Goal: Task Accomplishment & Management: Manage account settings

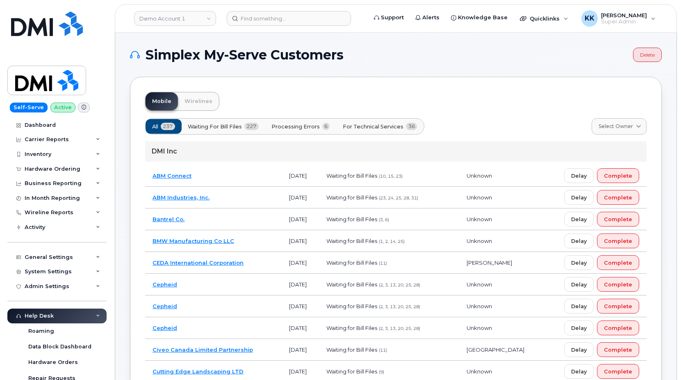
click at [401, 125] on span "For Technical Services" at bounding box center [373, 127] width 61 height 8
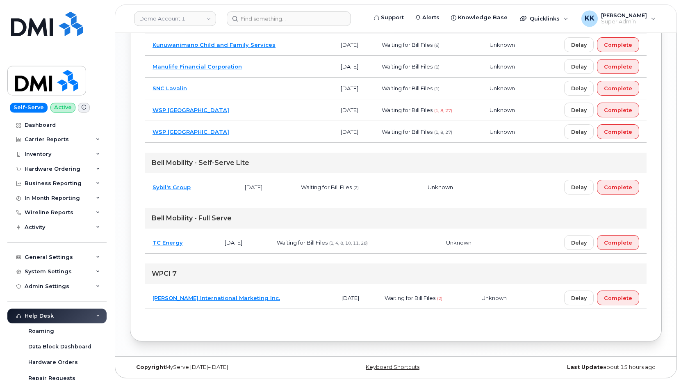
scroll to position [809, 0]
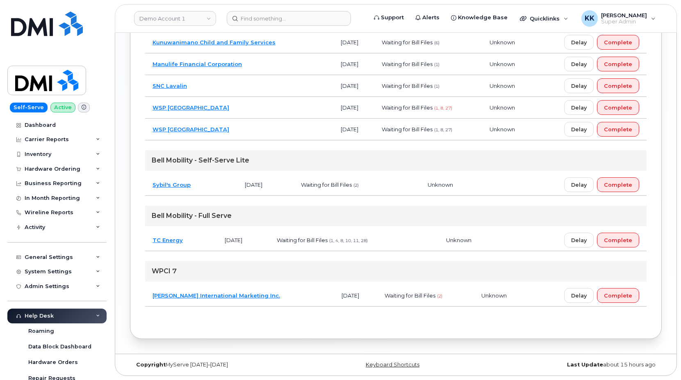
click at [219, 185] on td "Sybil's Group" at bounding box center [191, 185] width 92 height 22
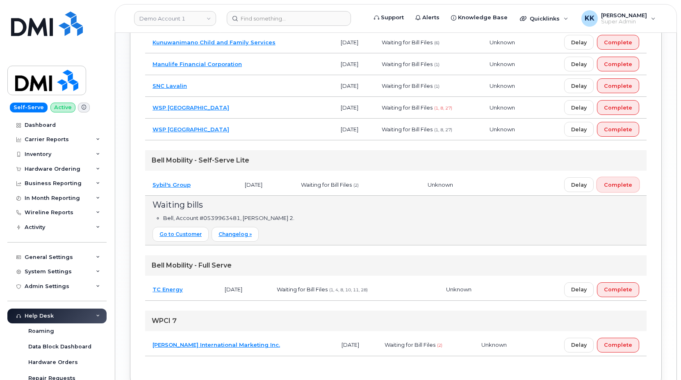
click at [622, 180] on button "Complete" at bounding box center [618, 184] width 42 height 15
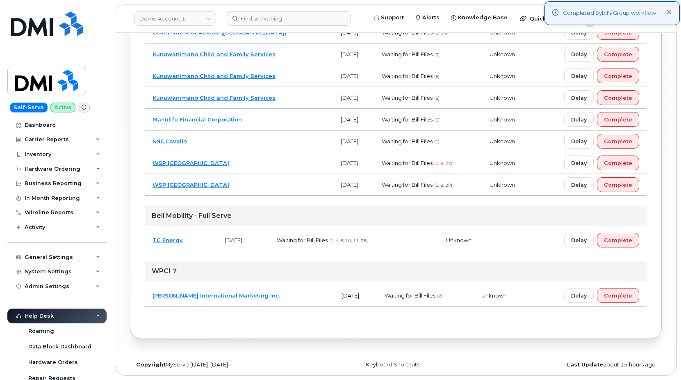
click at [274, 297] on td "Mucci International Marketing Inc." at bounding box center [239, 296] width 189 height 22
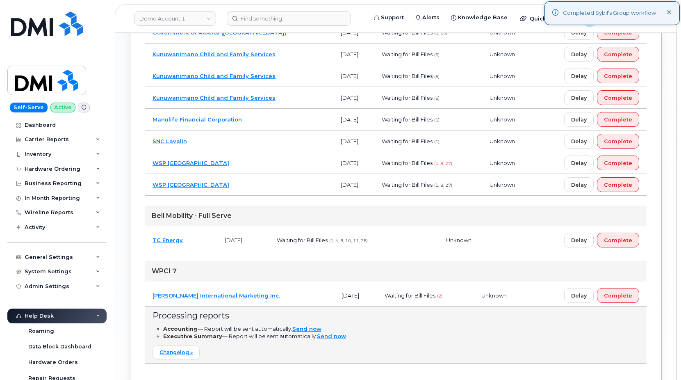
click at [281, 299] on td "Mucci International Marketing Inc." at bounding box center [239, 296] width 189 height 22
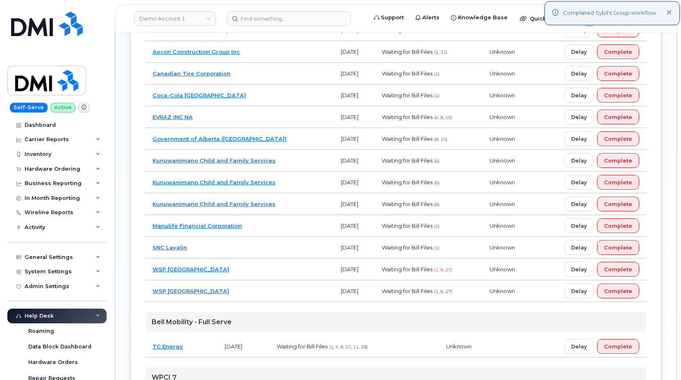
scroll to position [628, 0]
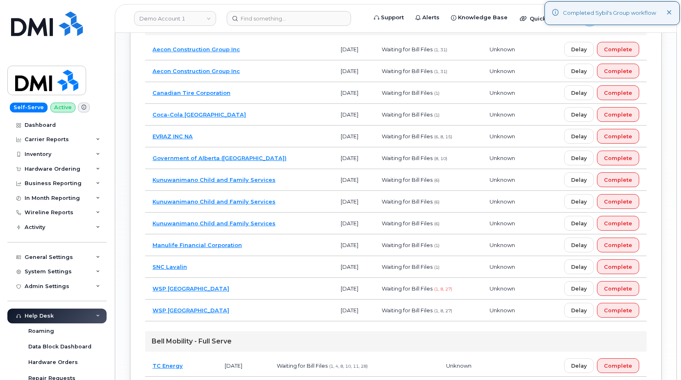
click at [239, 267] on td "SNC Lavalin" at bounding box center [239, 267] width 188 height 22
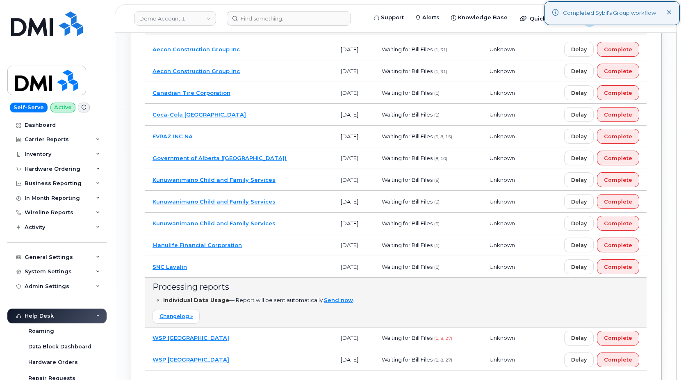
click at [239, 267] on td "SNC Lavalin" at bounding box center [239, 267] width 188 height 22
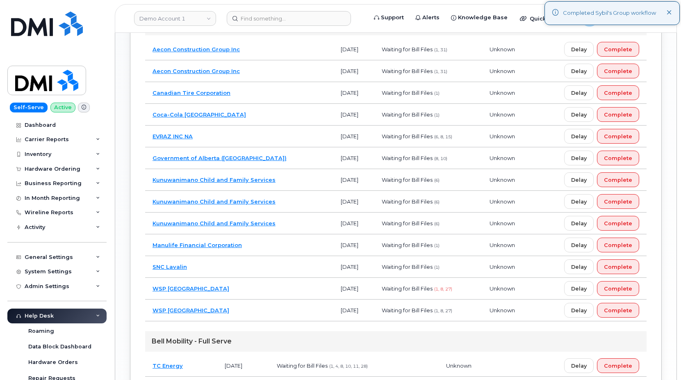
click at [258, 249] on td "Manulife Financial Corporation" at bounding box center [239, 245] width 188 height 22
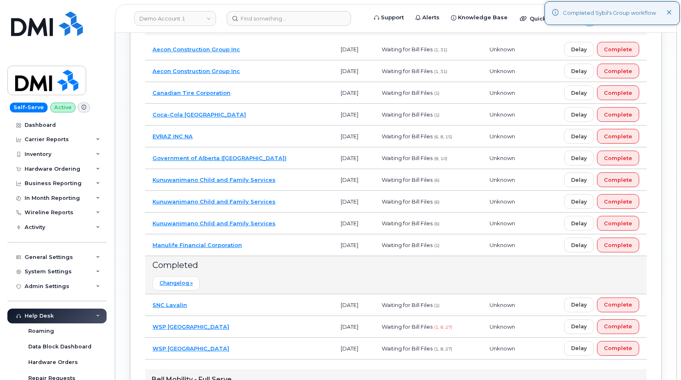
click at [258, 249] on td "Manulife Financial Corporation" at bounding box center [239, 245] width 188 height 22
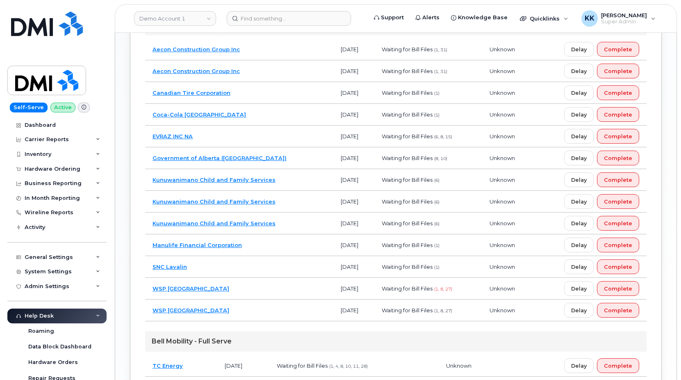
click at [259, 287] on td "WSP Canada" at bounding box center [239, 289] width 188 height 22
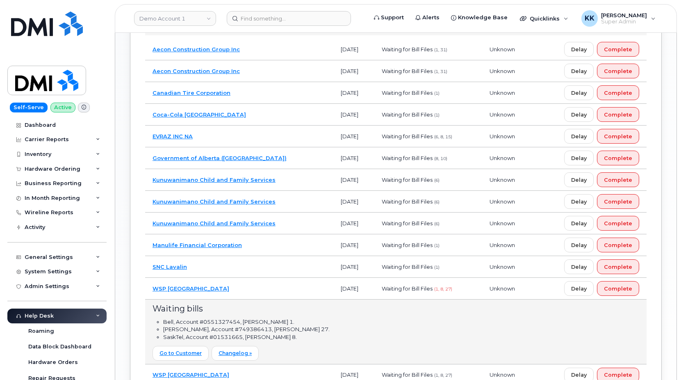
click at [259, 287] on td "WSP Canada" at bounding box center [239, 289] width 188 height 22
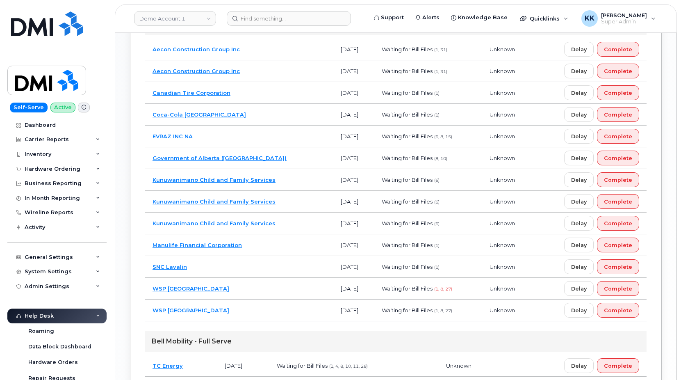
click at [260, 310] on td "WSP Canada" at bounding box center [239, 310] width 188 height 22
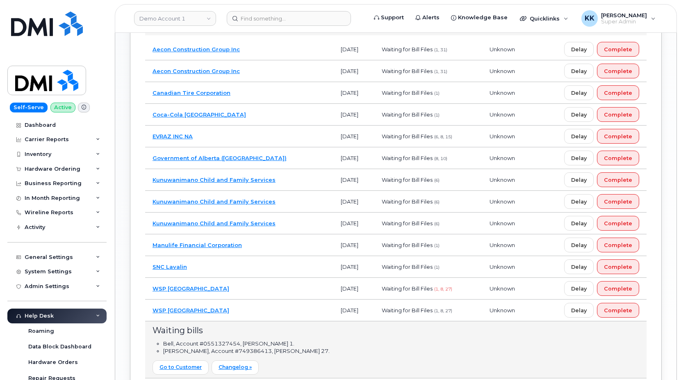
click at [261, 310] on td "WSP Canada" at bounding box center [239, 310] width 188 height 22
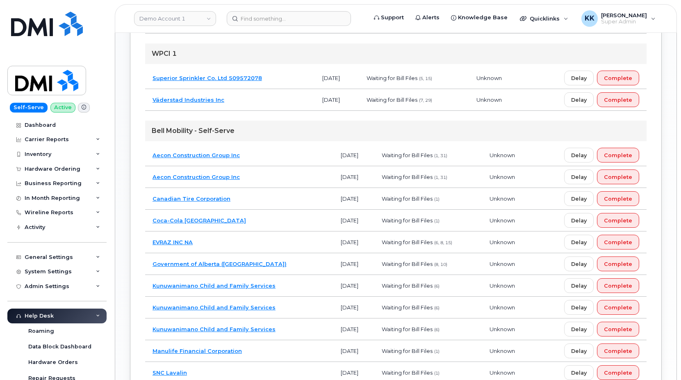
scroll to position [503, 0]
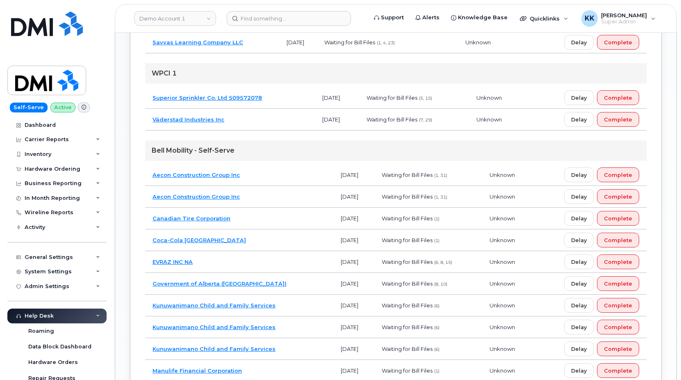
click at [274, 238] on td "Coca-Cola Canada" at bounding box center [239, 240] width 188 height 22
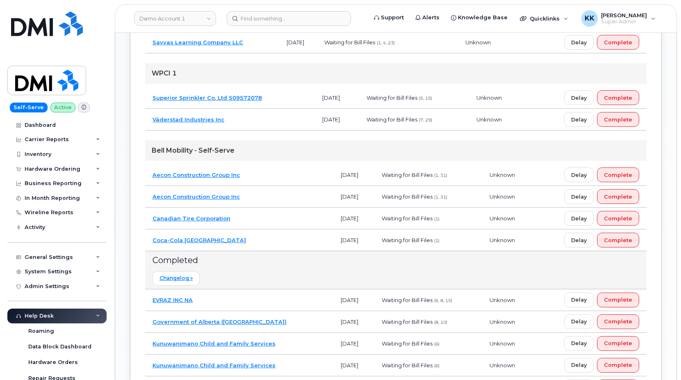
click at [274, 238] on td "Coca-Cola Canada" at bounding box center [239, 240] width 188 height 22
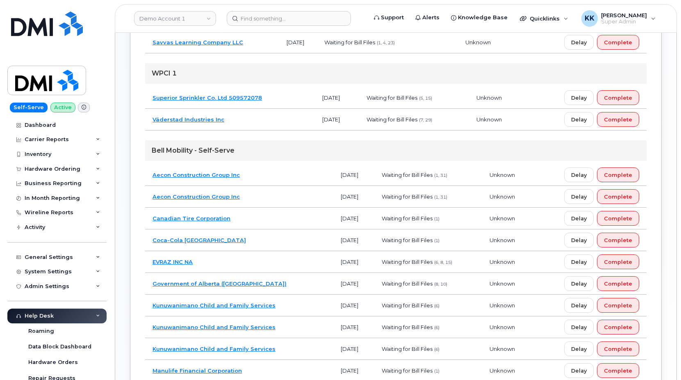
click at [278, 216] on td "Canadian Tire Corporation" at bounding box center [239, 219] width 188 height 22
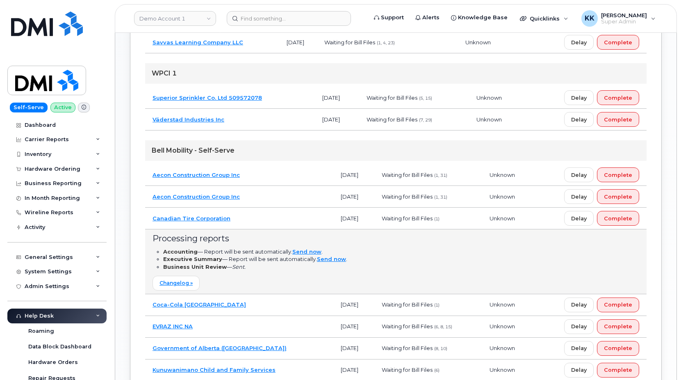
click at [278, 216] on td "Canadian Tire Corporation" at bounding box center [239, 219] width 188 height 22
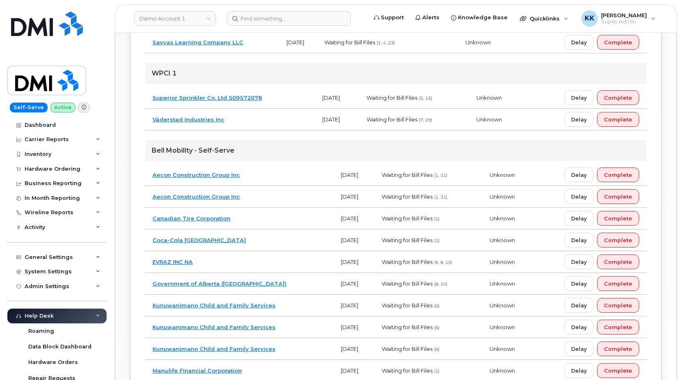
click at [282, 172] on td "Aecon Construction Group Inc" at bounding box center [239, 175] width 188 height 22
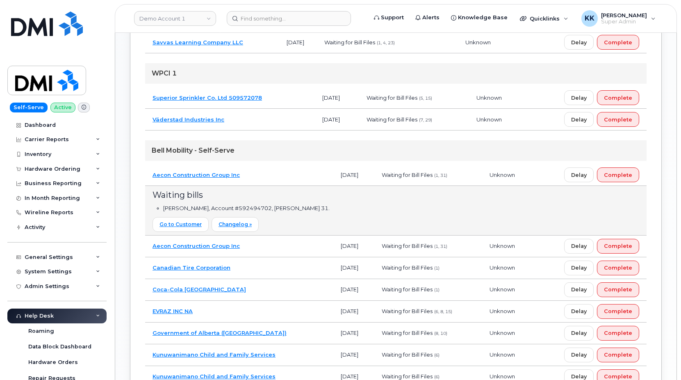
click at [282, 171] on td "Aecon Construction Group Inc" at bounding box center [239, 175] width 188 height 22
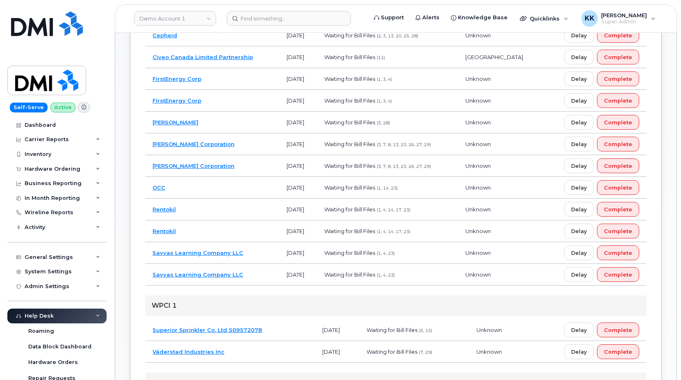
scroll to position [252, 0]
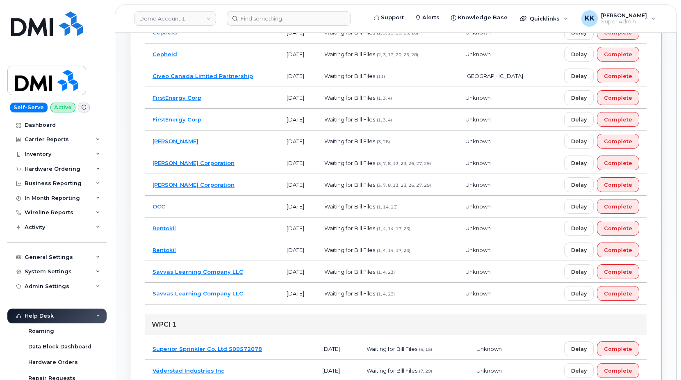
click at [264, 276] on td "Savvas Learning Company LLC" at bounding box center [212, 272] width 134 height 22
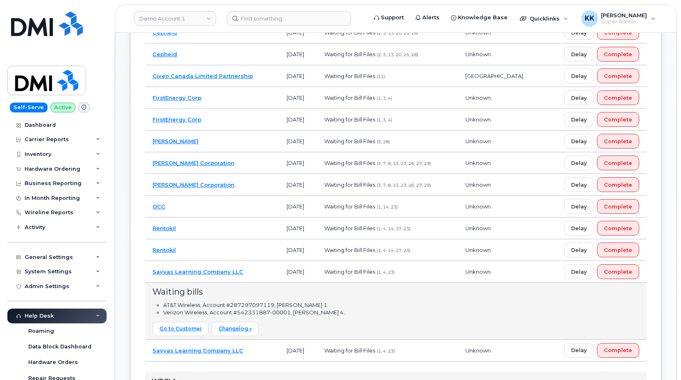
click at [264, 274] on td "Savvas Learning Company LLC" at bounding box center [212, 272] width 134 height 22
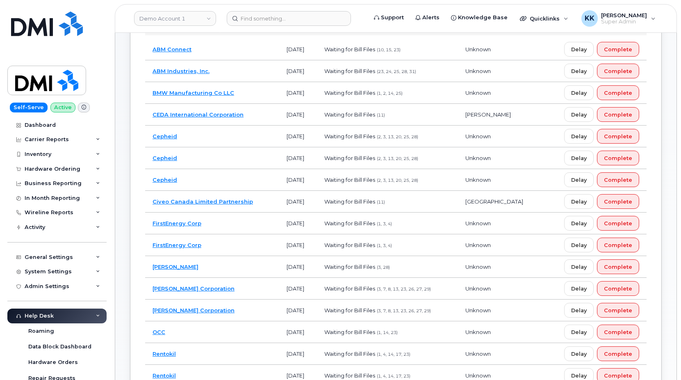
scroll to position [84, 0]
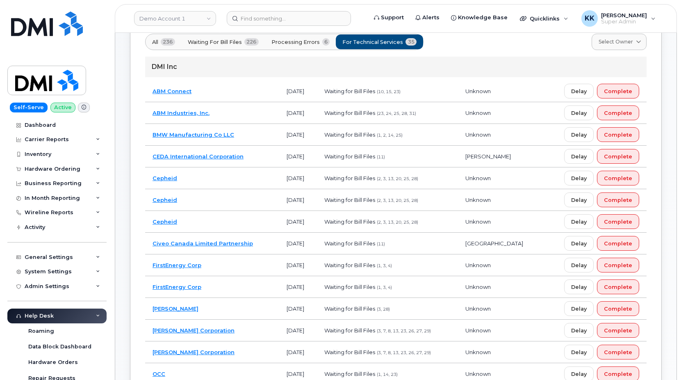
click at [269, 237] on td "Civeo Canada Limited Partnership" at bounding box center [212, 244] width 134 height 22
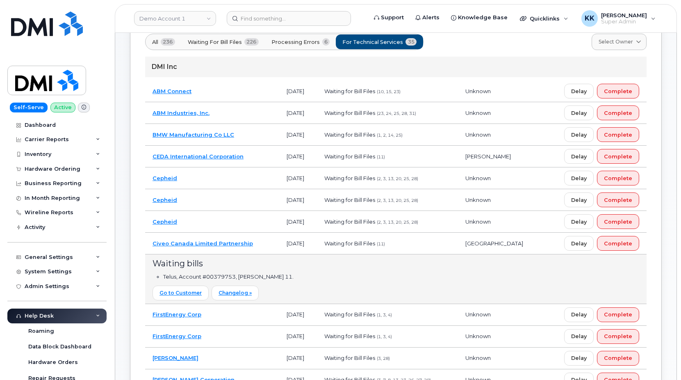
click at [269, 238] on td "Civeo Canada Limited Partnership" at bounding box center [212, 244] width 134 height 22
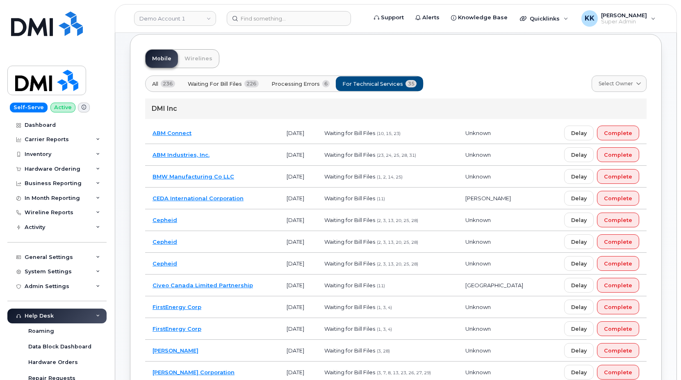
scroll to position [1, 0]
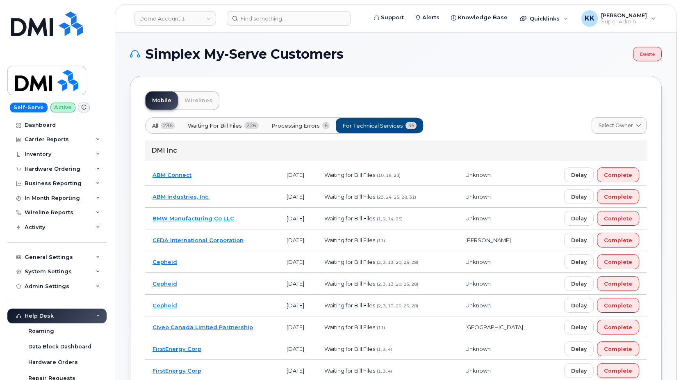
click at [267, 235] on td "CEDA International Corporation" at bounding box center [212, 240] width 134 height 22
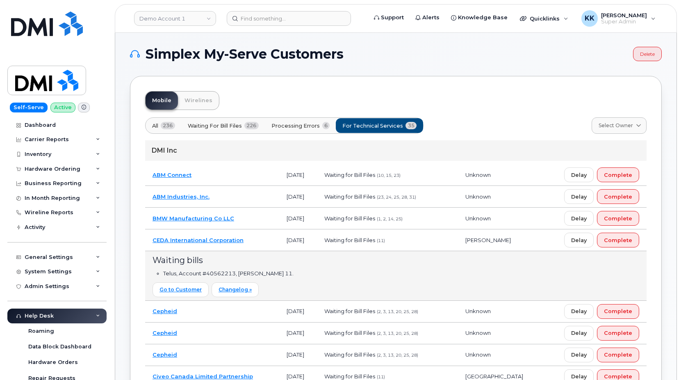
click at [267, 235] on td "CEDA International Corporation" at bounding box center [212, 240] width 134 height 22
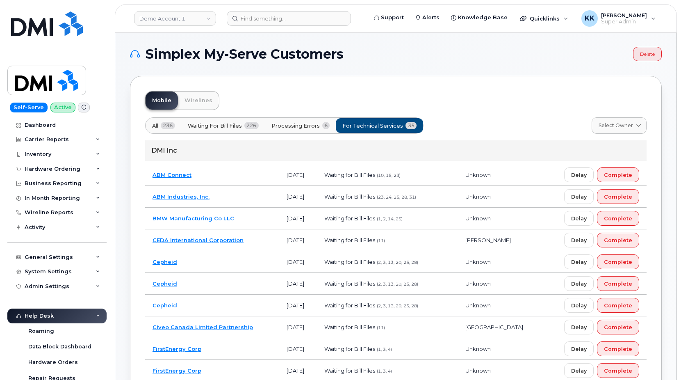
click at [261, 218] on td "BMW Manufacturing Co LLC" at bounding box center [212, 219] width 134 height 22
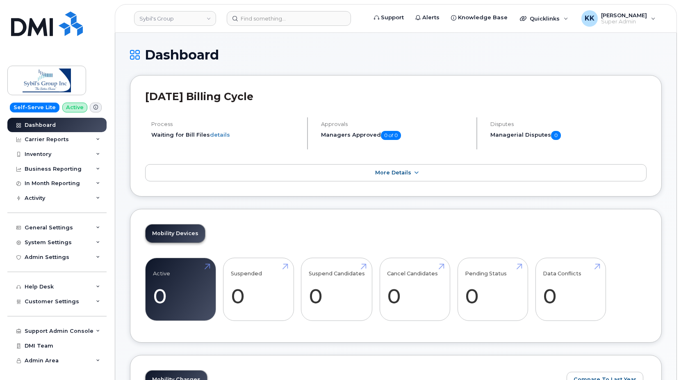
scroll to position [965, 0]
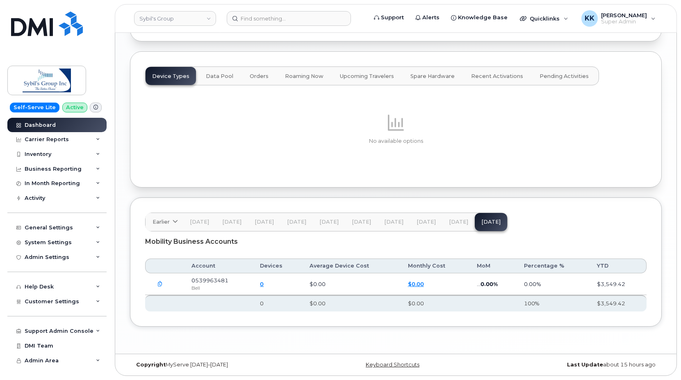
click at [157, 283] on button "button" at bounding box center [160, 283] width 15 height 15
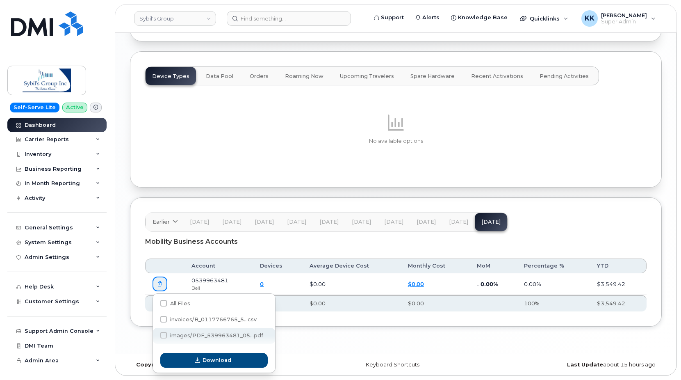
click at [166, 338] on span at bounding box center [163, 335] width 7 height 7
click at [155, 338] on input "images/PDF_539963481_05...pdf" at bounding box center [153, 335] width 4 height 4
checkbox input "true"
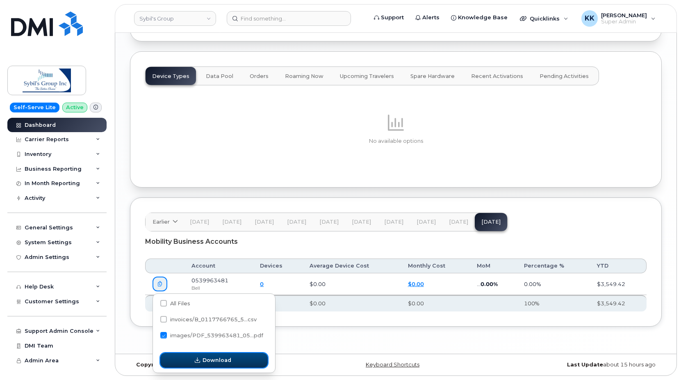
click at [199, 360] on icon "button" at bounding box center [197, 360] width 5 height 5
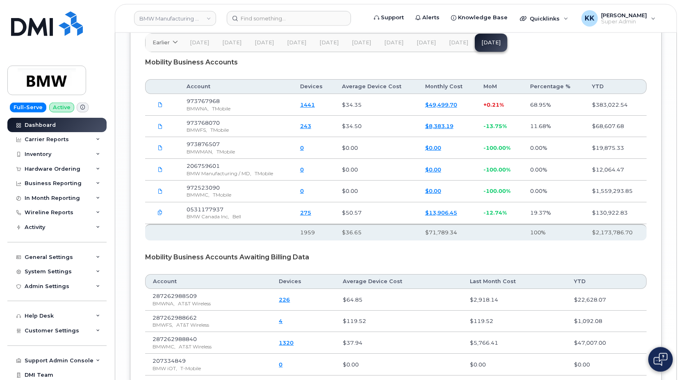
scroll to position [1294, 0]
click at [34, 127] on div "Dashboard" at bounding box center [40, 125] width 31 height 7
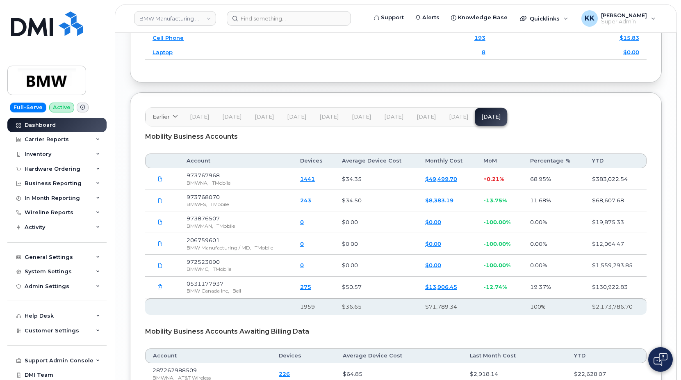
scroll to position [1234, 0]
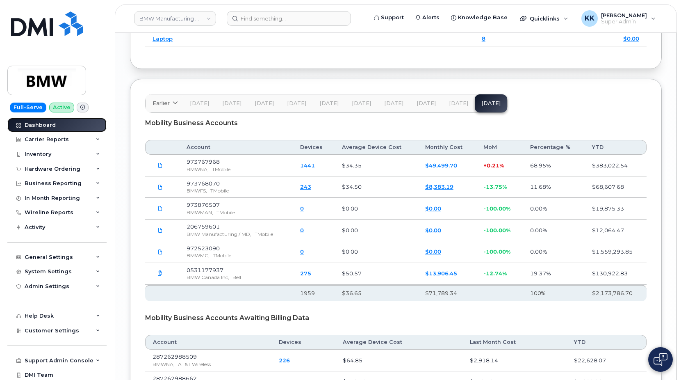
click at [52, 123] on div "Dashboard" at bounding box center [40, 125] width 31 height 7
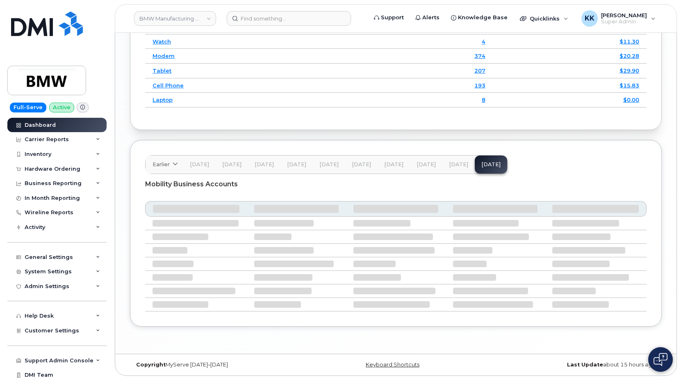
scroll to position [1192, 0]
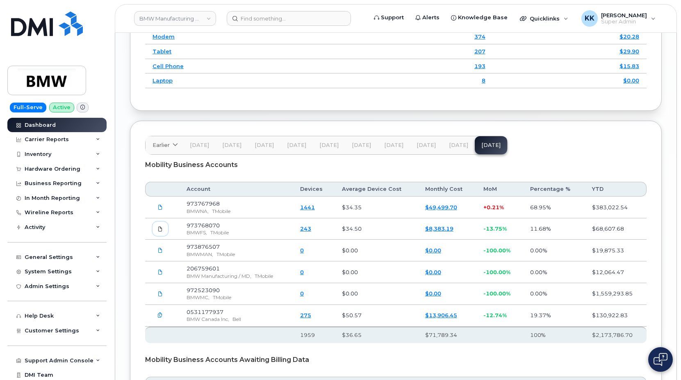
click at [163, 233] on span at bounding box center [160, 228] width 7 height 7
click at [157, 214] on link at bounding box center [161, 207] width 16 height 14
click at [41, 128] on div "Dashboard" at bounding box center [40, 125] width 31 height 7
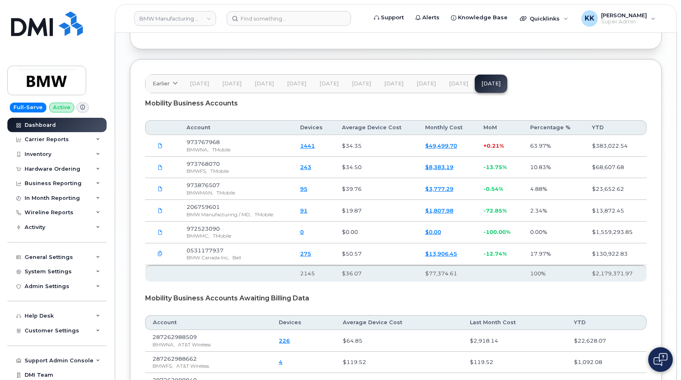
scroll to position [1255, 0]
click at [34, 124] on div "Dashboard" at bounding box center [40, 125] width 31 height 7
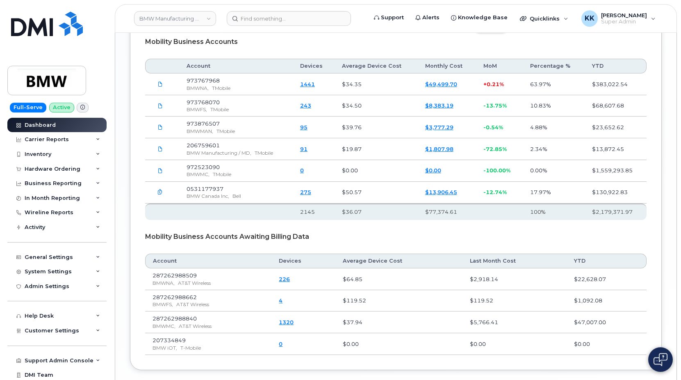
scroll to position [1294, 0]
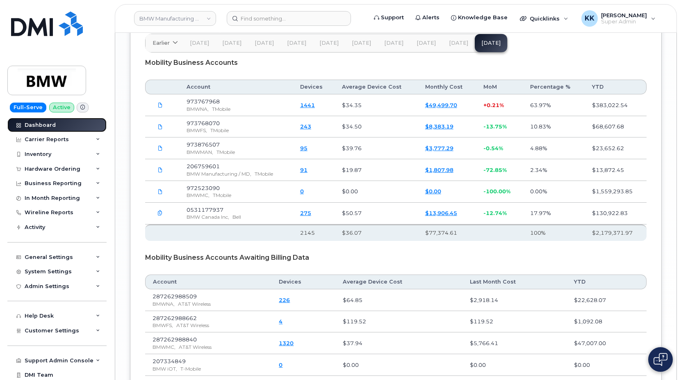
click at [50, 125] on div "Dashboard" at bounding box center [40, 125] width 31 height 7
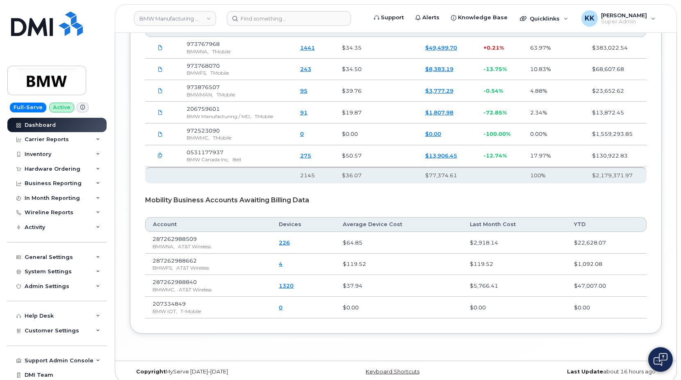
scroll to position [1336, 0]
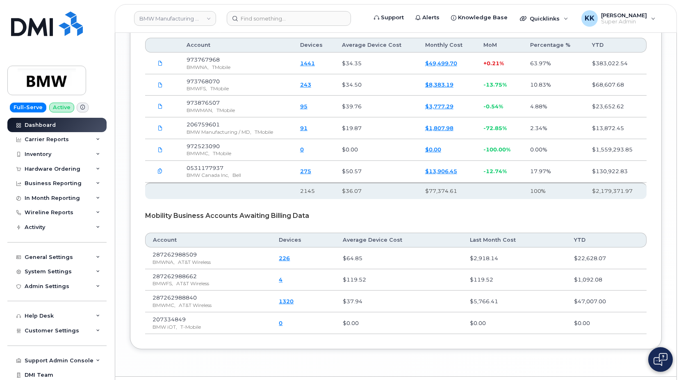
click at [155, 179] on button "button" at bounding box center [160, 171] width 15 height 15
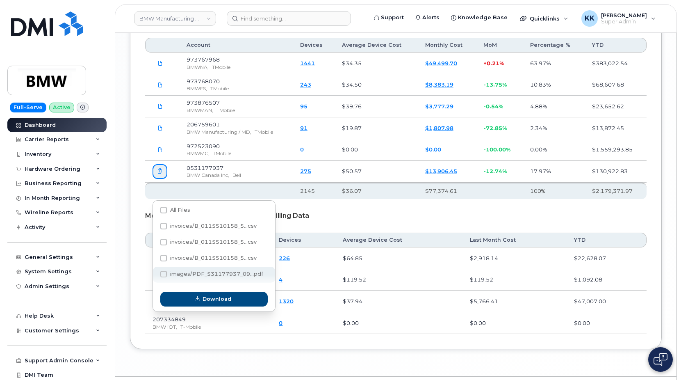
click at [162, 273] on span at bounding box center [163, 274] width 7 height 7
click at [155, 273] on input "images/PDF_531177937_09...pdf" at bounding box center [153, 274] width 4 height 4
checkbox input "true"
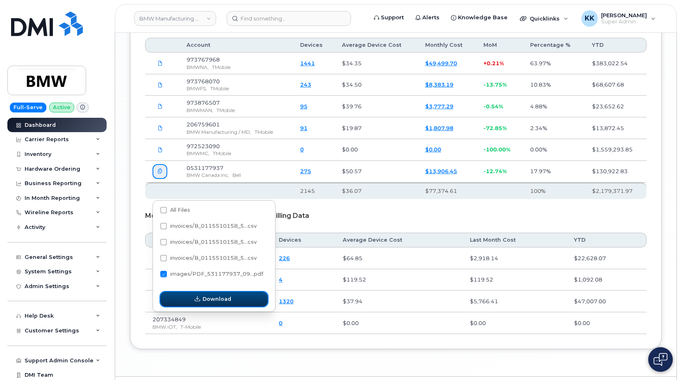
click at [189, 294] on button "Download" at bounding box center [213, 299] width 107 height 15
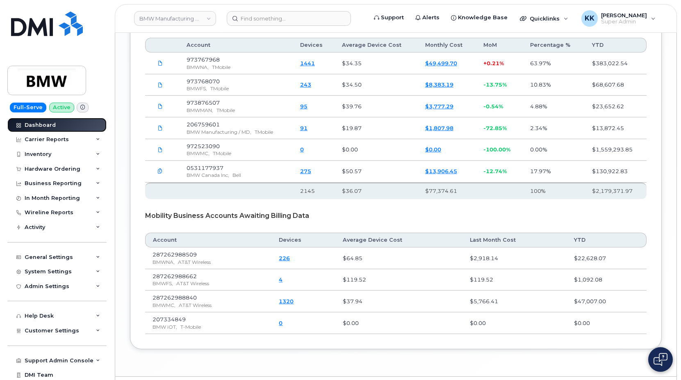
click at [35, 126] on div "Dashboard" at bounding box center [40, 125] width 31 height 7
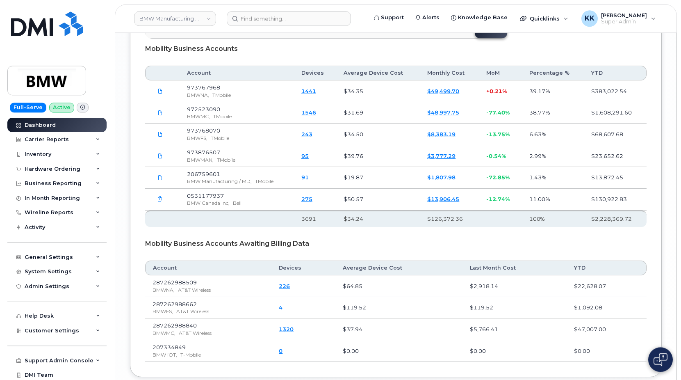
scroll to position [1294, 0]
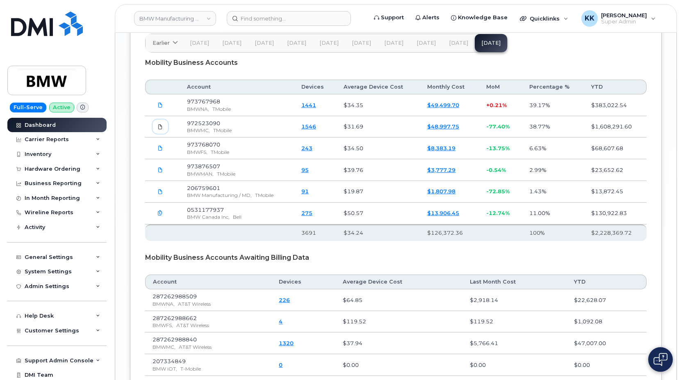
click at [158, 129] on icon at bounding box center [160, 126] width 5 height 5
click at [54, 125] on div "Dashboard" at bounding box center [40, 125] width 31 height 7
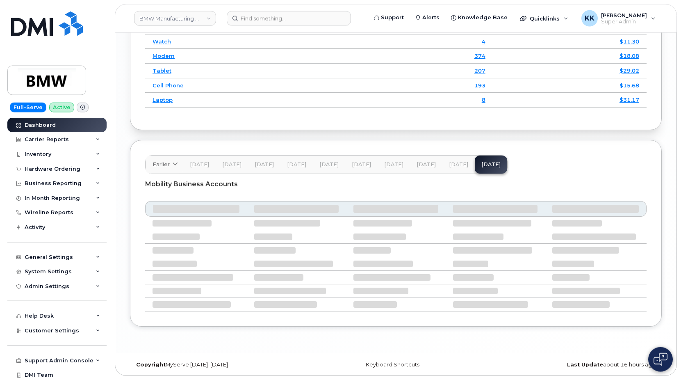
scroll to position [1192, 0]
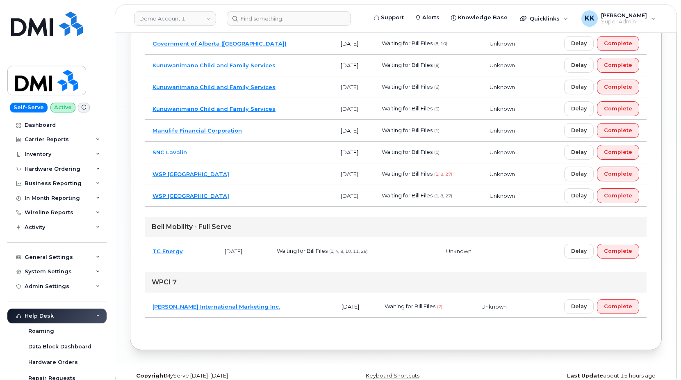
scroll to position [850, 0]
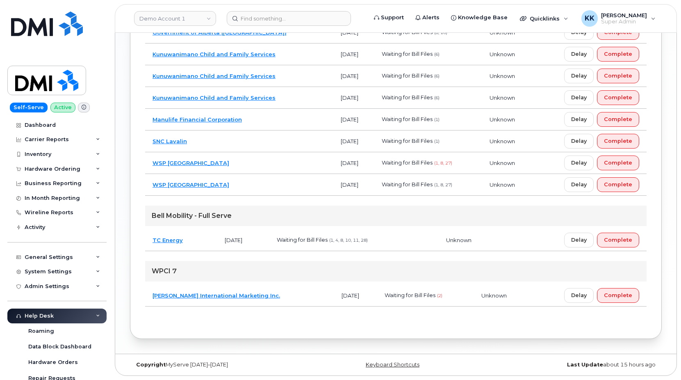
click at [258, 184] on td "WSP [GEOGRAPHIC_DATA]" at bounding box center [239, 185] width 188 height 22
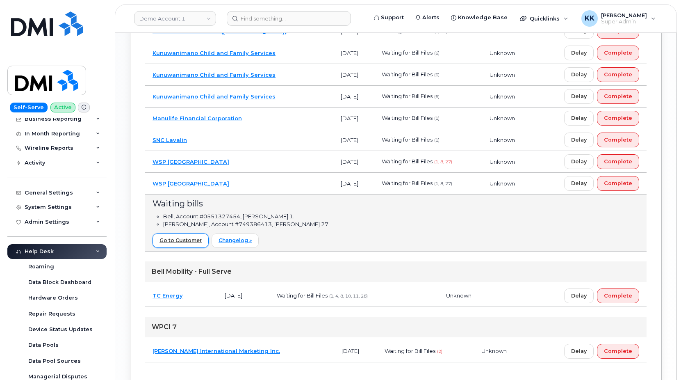
scroll to position [158, 0]
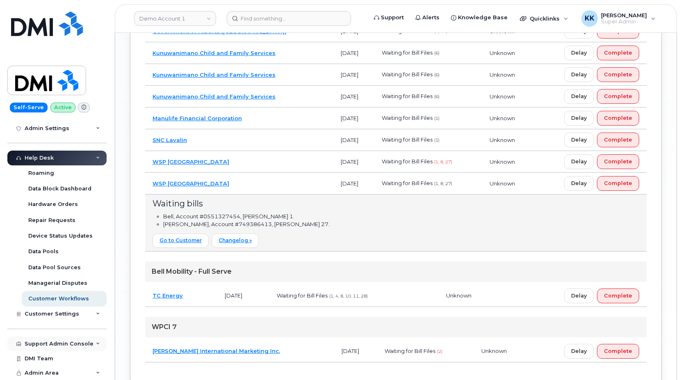
click at [53, 346] on div "Support Admin Console" at bounding box center [59, 343] width 69 height 7
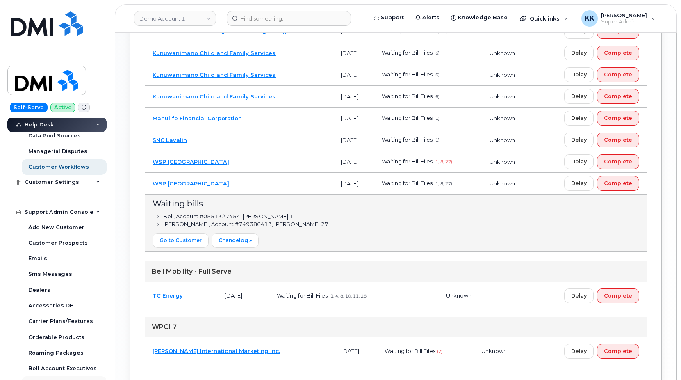
scroll to position [346, 0]
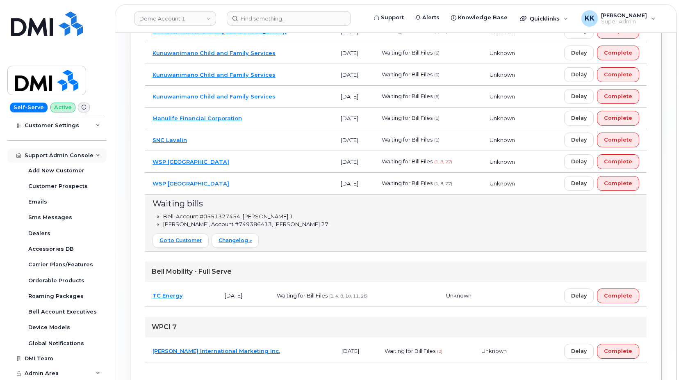
click at [88, 153] on div "Support Admin Console" at bounding box center [59, 155] width 69 height 7
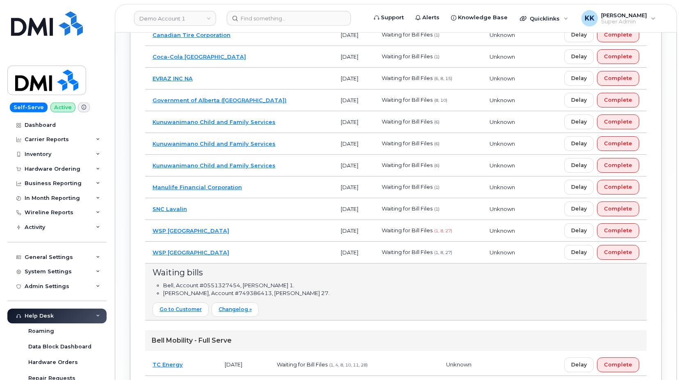
scroll to position [766, 0]
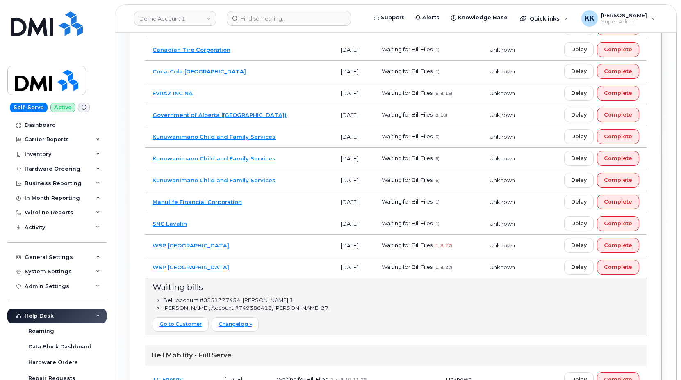
click at [254, 271] on td "WSP Canada" at bounding box center [239, 267] width 188 height 22
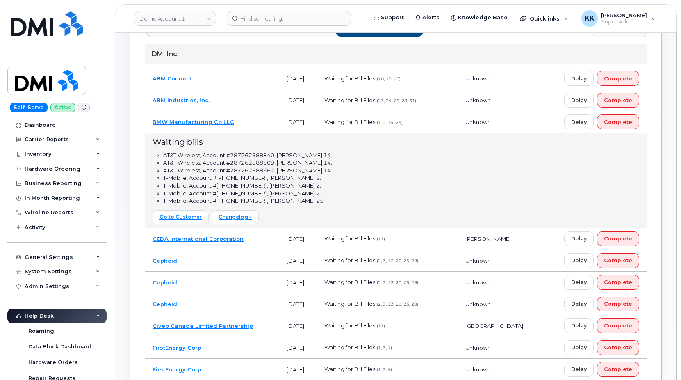
scroll to position [0, 0]
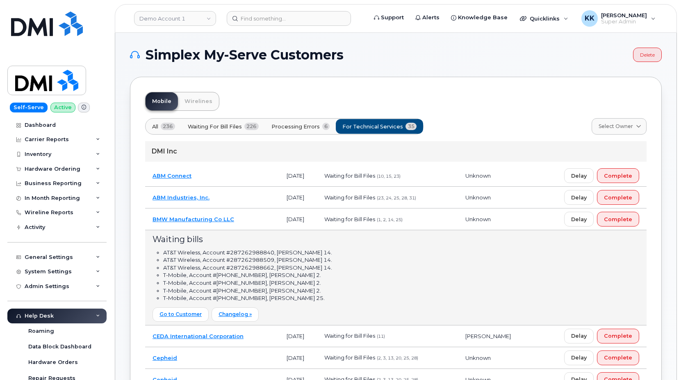
click at [241, 224] on td "BMW Manufacturing Co LLC" at bounding box center [212, 219] width 134 height 22
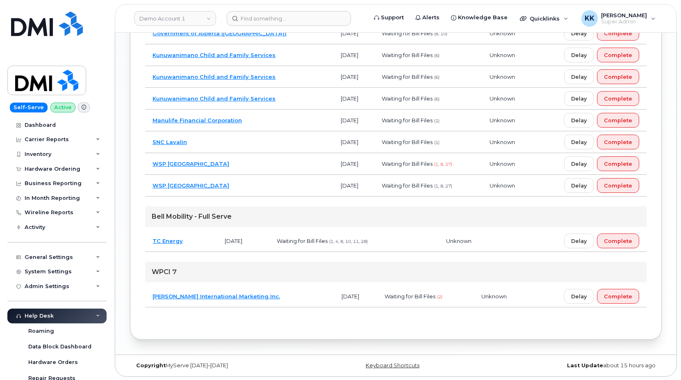
scroll to position [754, 0]
click at [212, 183] on td "WSP Canada" at bounding box center [239, 185] width 188 height 22
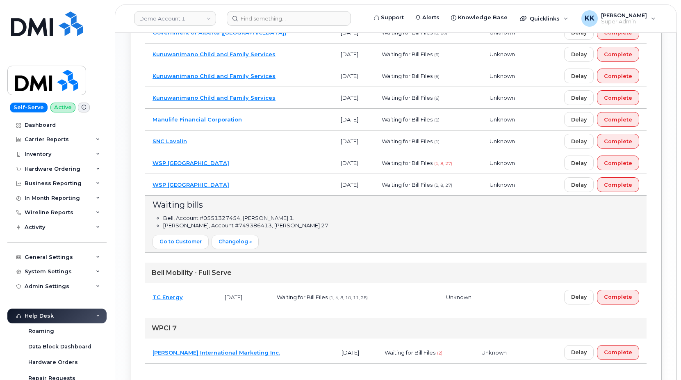
click at [218, 180] on td "WSP Canada" at bounding box center [239, 185] width 188 height 22
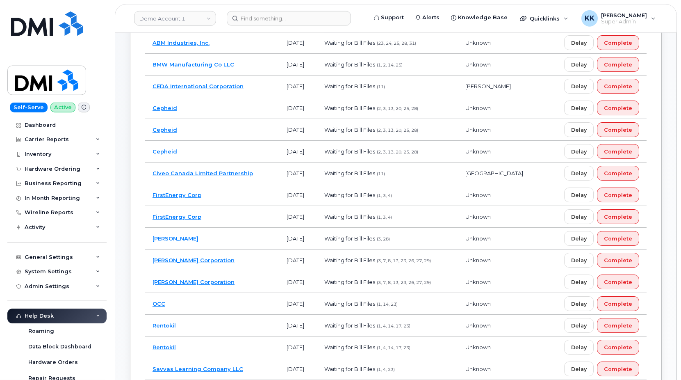
scroll to position [126, 0]
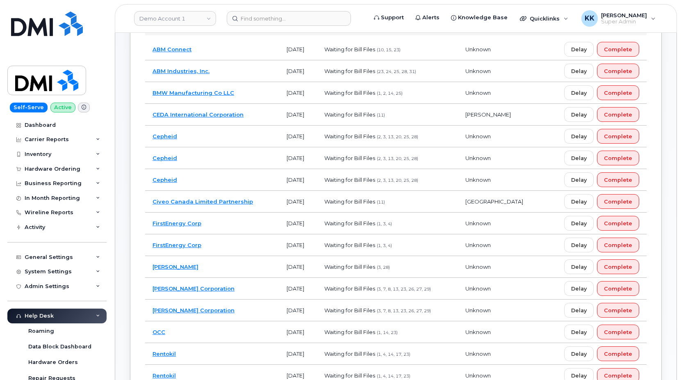
click at [249, 223] on td "FirstEnergy Corp" at bounding box center [212, 223] width 134 height 22
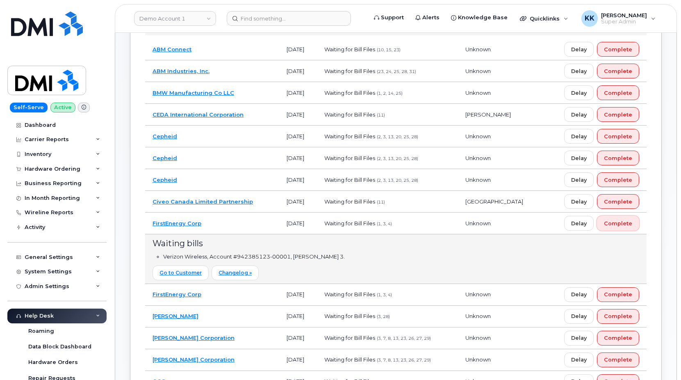
click at [628, 224] on span "Complete" at bounding box center [618, 223] width 28 height 8
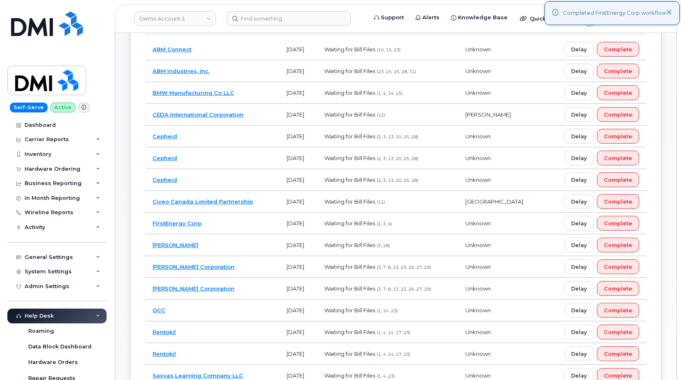
click at [249, 224] on td "FirstEnergy Corp" at bounding box center [212, 223] width 134 height 22
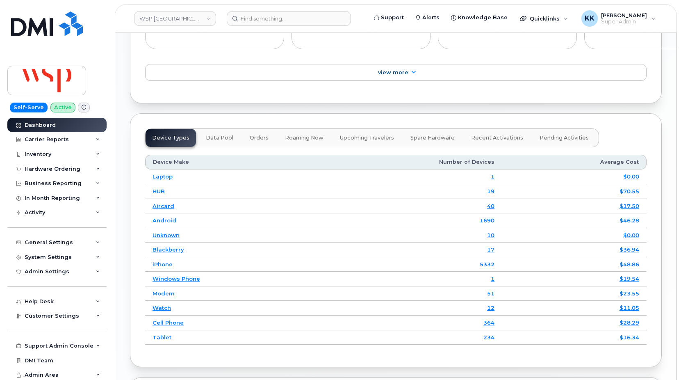
scroll to position [1215, 0]
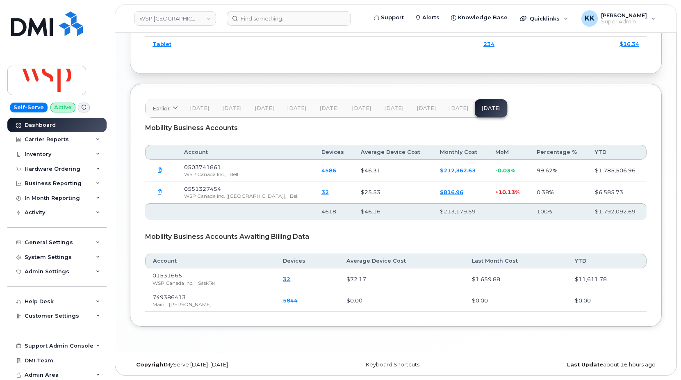
click at [455, 108] on span "Jul 25" at bounding box center [458, 108] width 19 height 7
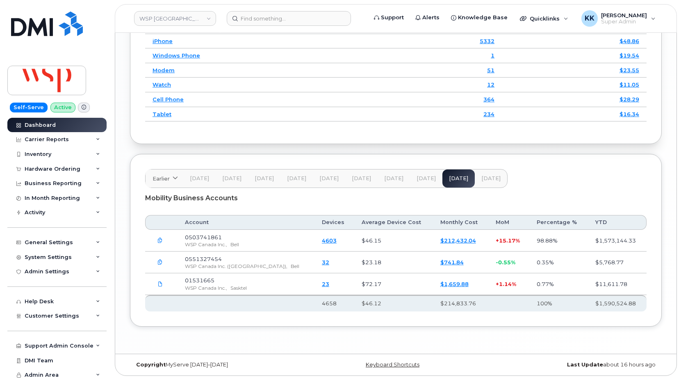
scroll to position [1103, 0]
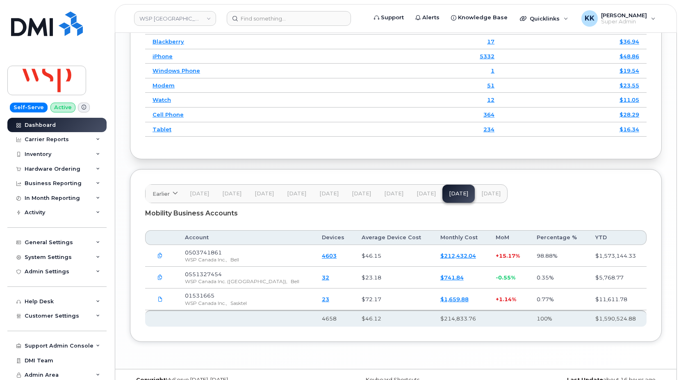
click at [426, 197] on span "Jun 25" at bounding box center [426, 193] width 19 height 7
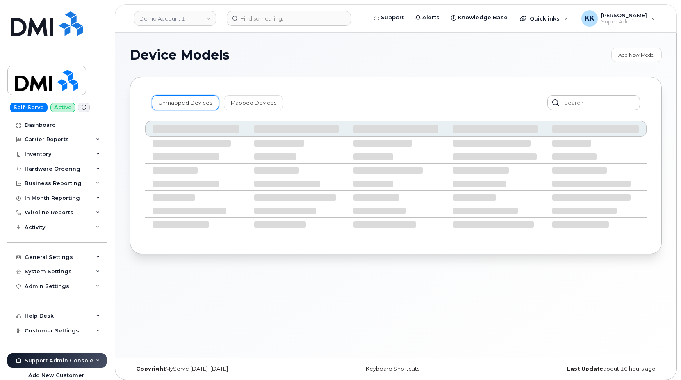
click at [183, 104] on link "Unmapped Devices" at bounding box center [185, 102] width 67 height 15
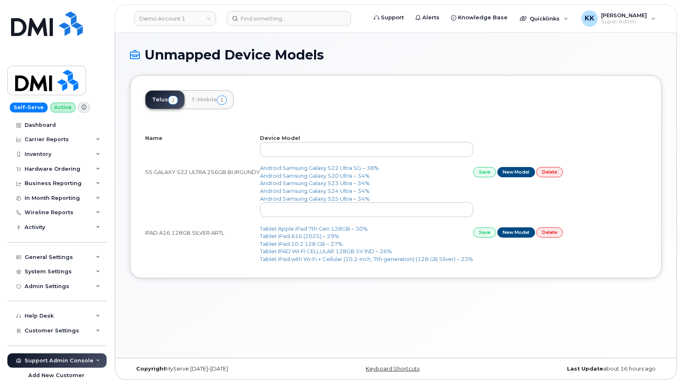
select select "25"
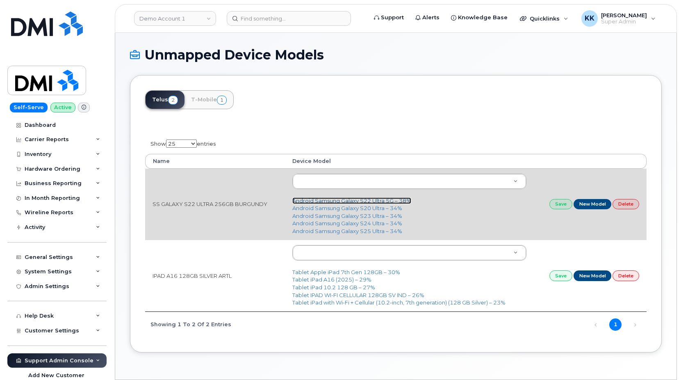
click at [368, 204] on link "Android Samsung Galaxy S22 Ultra 5G – 38%" at bounding box center [351, 200] width 119 height 7
type input "2685"
click at [566, 203] on link "Save" at bounding box center [561, 204] width 23 height 10
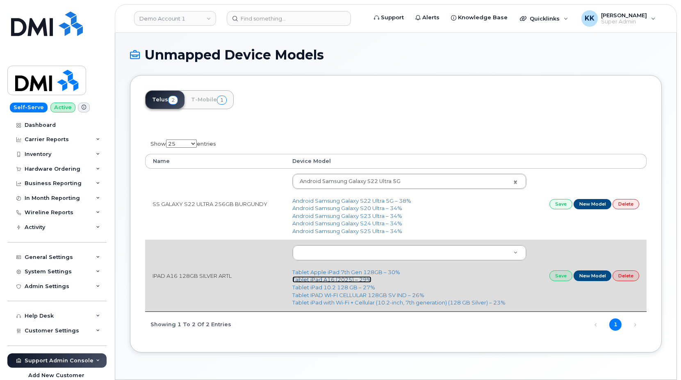
click at [352, 280] on link "Tablet iPad A16 (2025) – 29%" at bounding box center [331, 279] width 79 height 7
type input "3318"
click at [566, 278] on link "Save" at bounding box center [561, 275] width 23 height 10
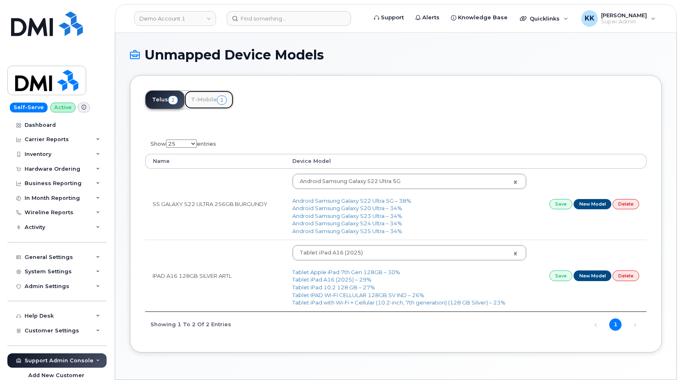
click at [209, 94] on link "T-Mobile 1" at bounding box center [209, 100] width 49 height 18
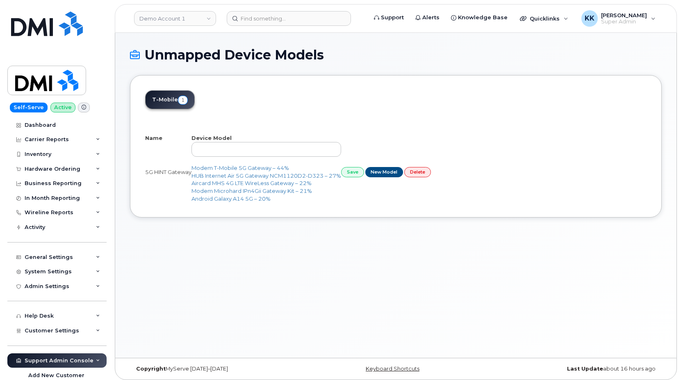
select select "25"
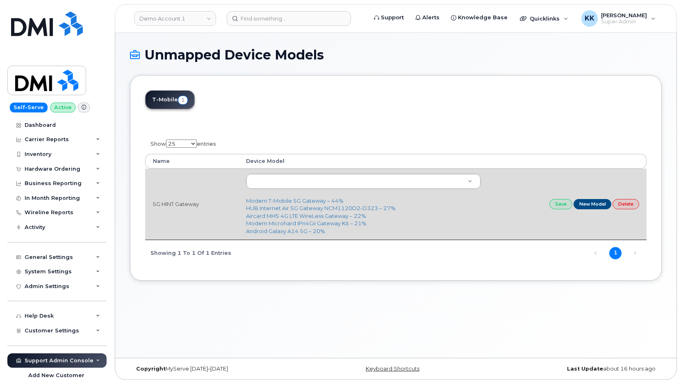
click at [184, 206] on td "5G HINT Gateway" at bounding box center [192, 204] width 94 height 71
click at [275, 200] on link "Modem T-Mobile 5G Gateway – 44%" at bounding box center [295, 200] width 98 height 7
type input "3412"
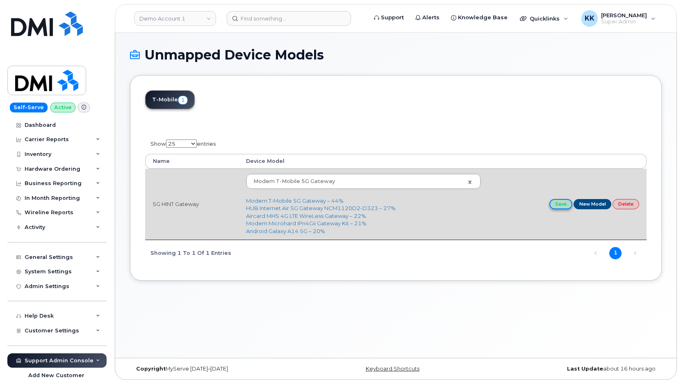
click at [560, 203] on link "Save" at bounding box center [561, 204] width 23 height 10
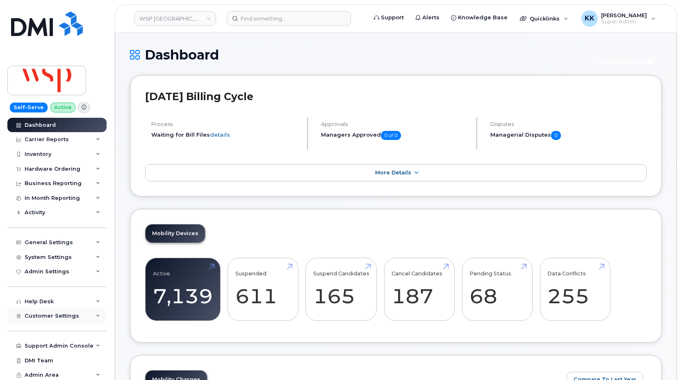
click at [44, 318] on span "Customer Settings" at bounding box center [52, 316] width 55 height 6
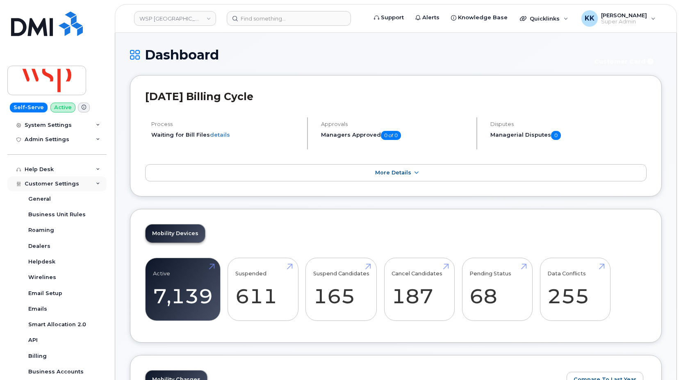
scroll to position [236, 0]
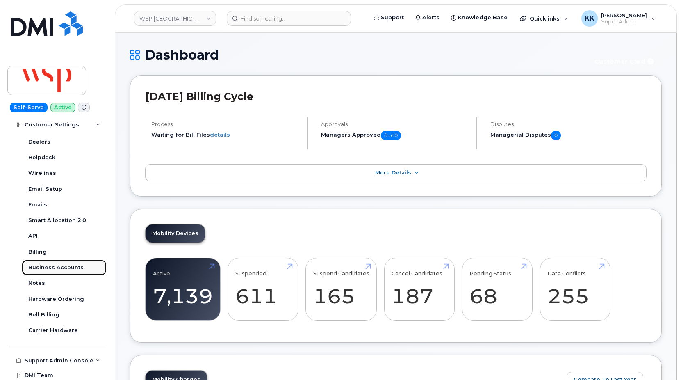
click at [66, 263] on link "Business Accounts" at bounding box center [64, 268] width 85 height 16
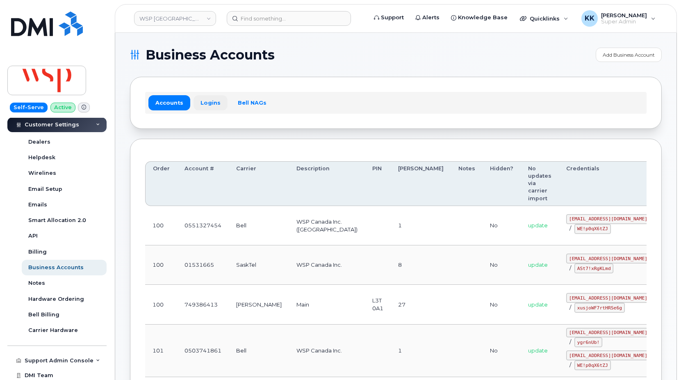
click at [210, 102] on link "Logins" at bounding box center [211, 102] width 34 height 15
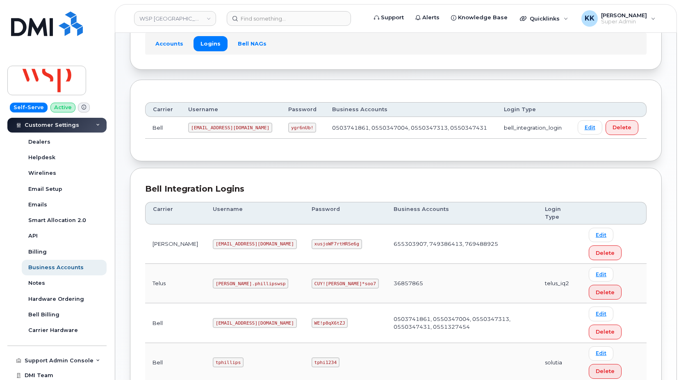
scroll to position [75, 0]
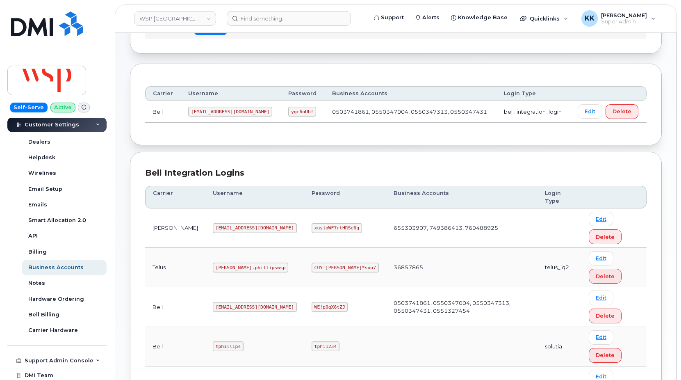
click at [216, 379] on code "wsps@myserve.ca" at bounding box center [255, 386] width 84 height 10
click at [312, 379] on code "ASt7!xRgKLmd" at bounding box center [331, 386] width 39 height 10
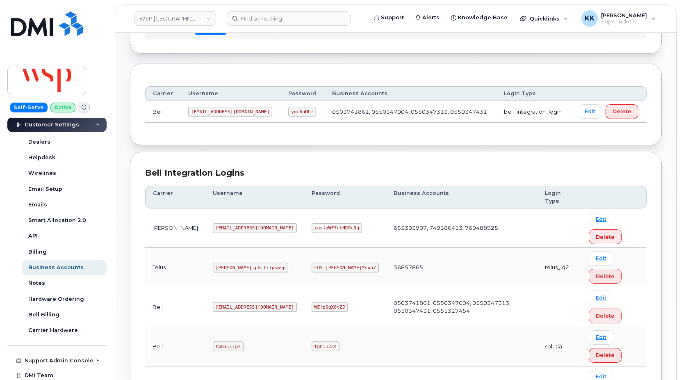
click at [312, 379] on code "ASt7!xRgKLmd" at bounding box center [331, 386] width 39 height 10
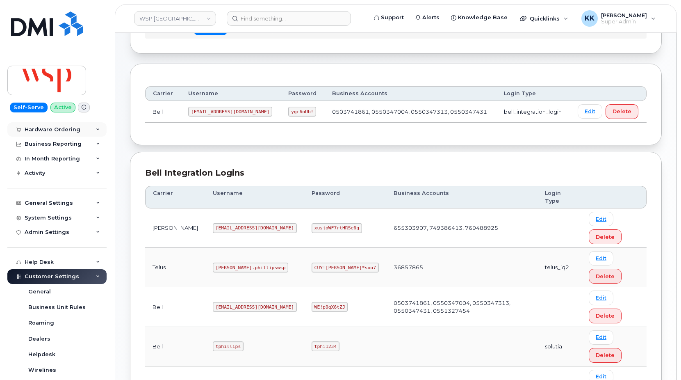
scroll to position [0, 0]
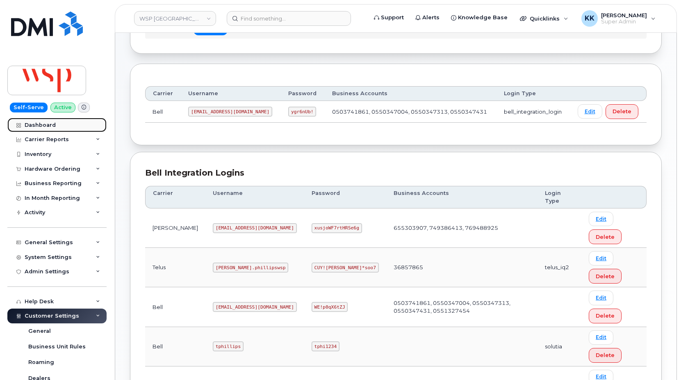
click at [47, 131] on link "Dashboard" at bounding box center [56, 125] width 99 height 15
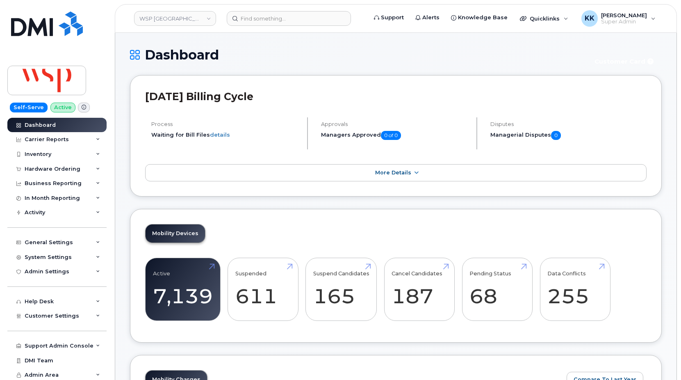
click at [367, 75] on div "[DATE] Billing Cycle Process Waiting for Bill Files details Approvals Managers …" at bounding box center [396, 135] width 532 height 121
